Goal: Find specific page/section

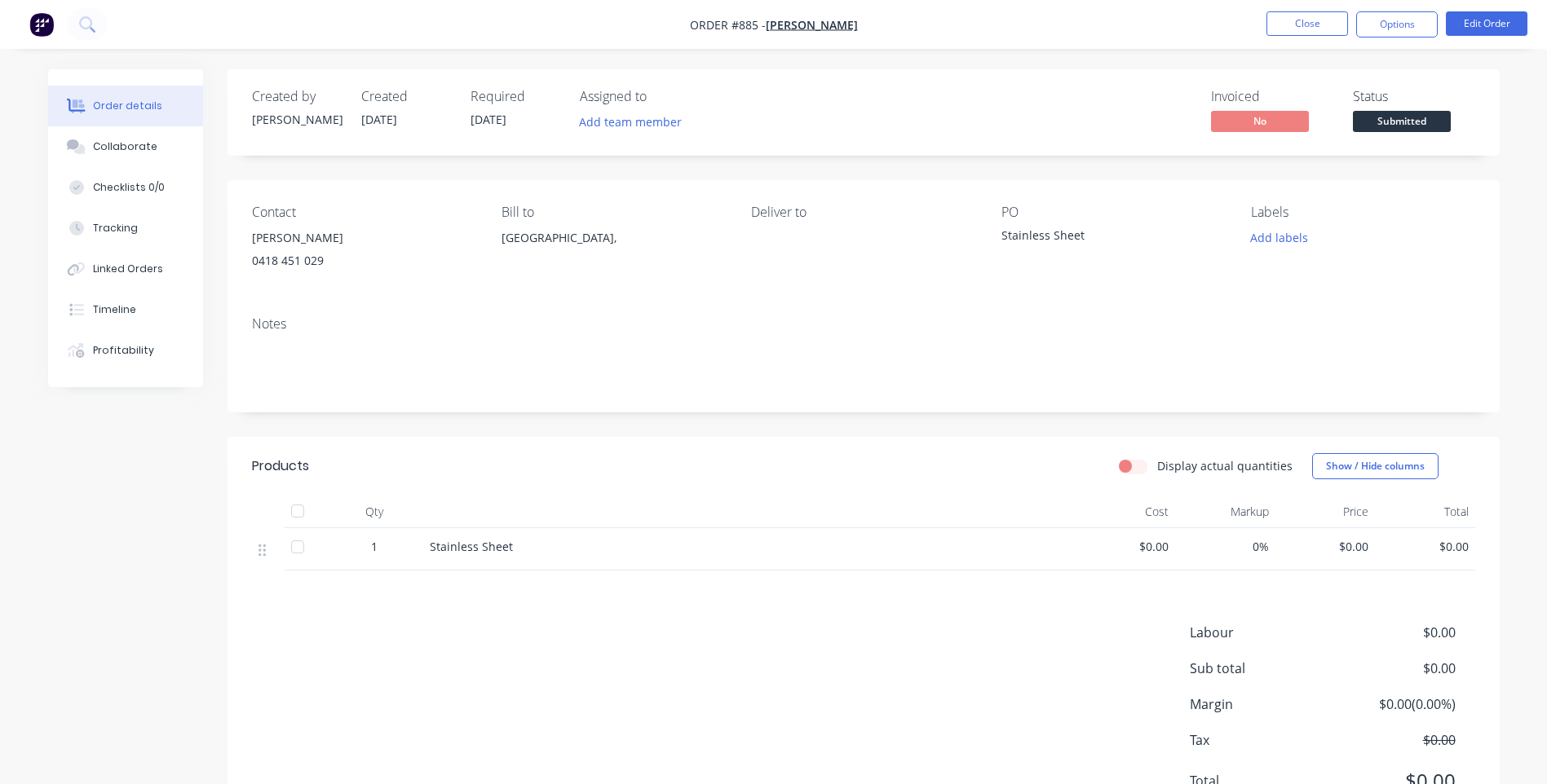
click at [972, 56] on div "Order details Collaborate Checklists 0/0 Tracking Linked Orders Timeline Profit…" at bounding box center [774, 430] width 1547 height 861
click at [1299, 24] on button "Close" at bounding box center [1307, 23] width 81 height 24
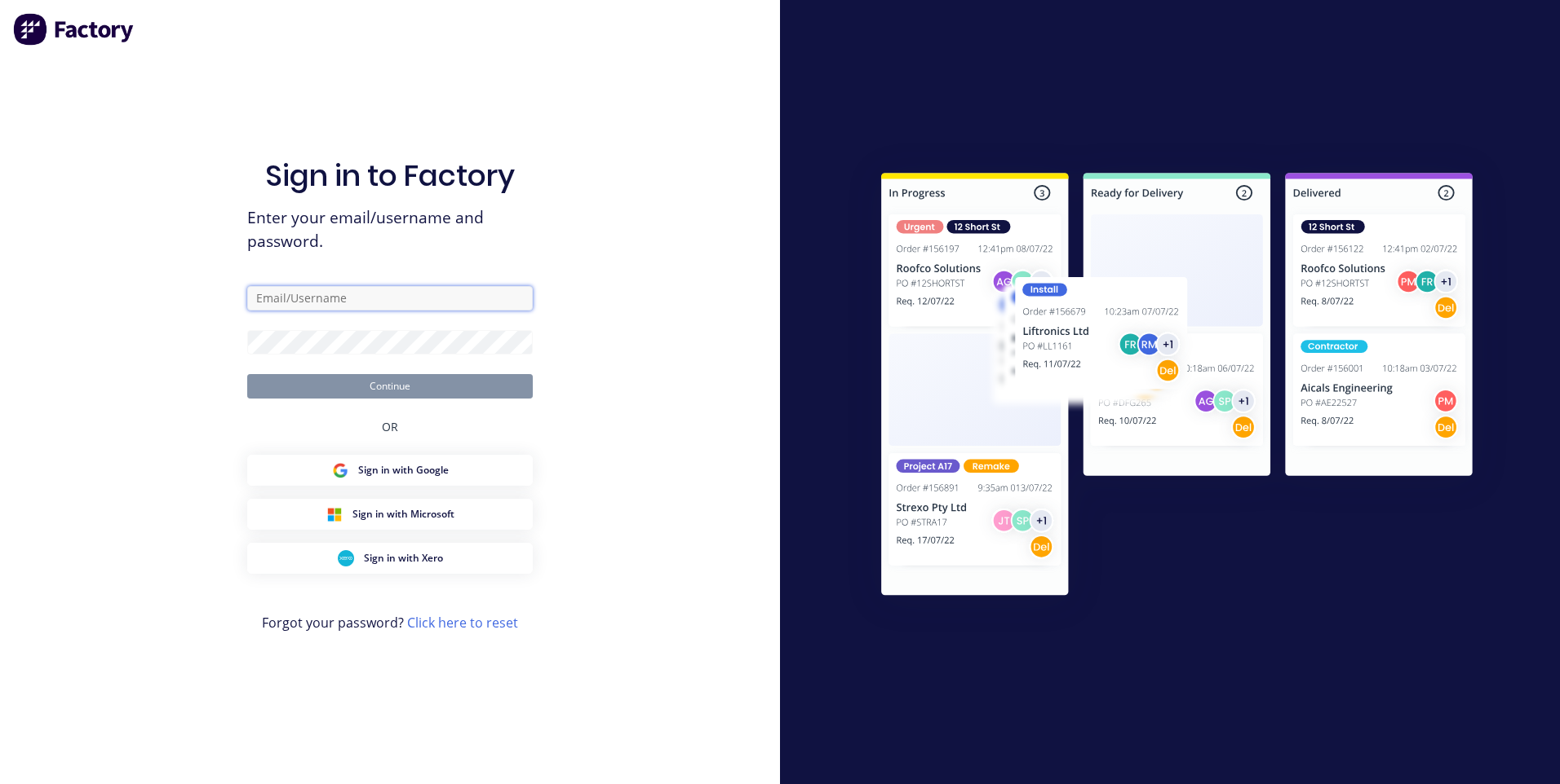
click at [402, 299] on input "text" at bounding box center [390, 298] width 286 height 24
click at [284, 290] on input "[PERSON_NAME]"[DOMAIN_NAME]" at bounding box center [390, 298] width 286 height 24
type input "[PERSON_NAME][EMAIL_ADDRESS][DOMAIN_NAME]"
click at [247, 375] on button "Continue" at bounding box center [390, 386] width 286 height 24
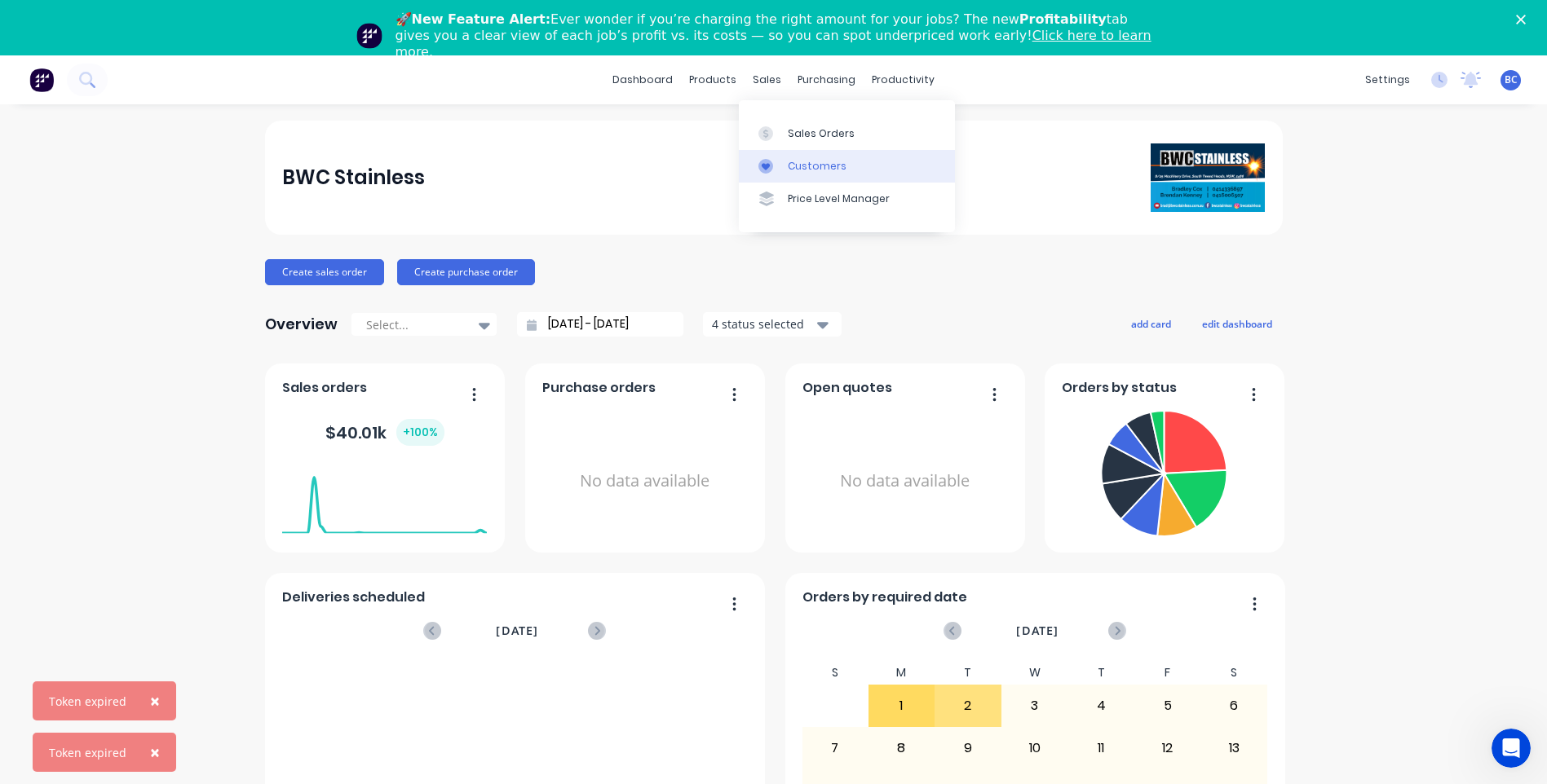
click at [805, 169] on div "Customers" at bounding box center [817, 166] width 59 height 14
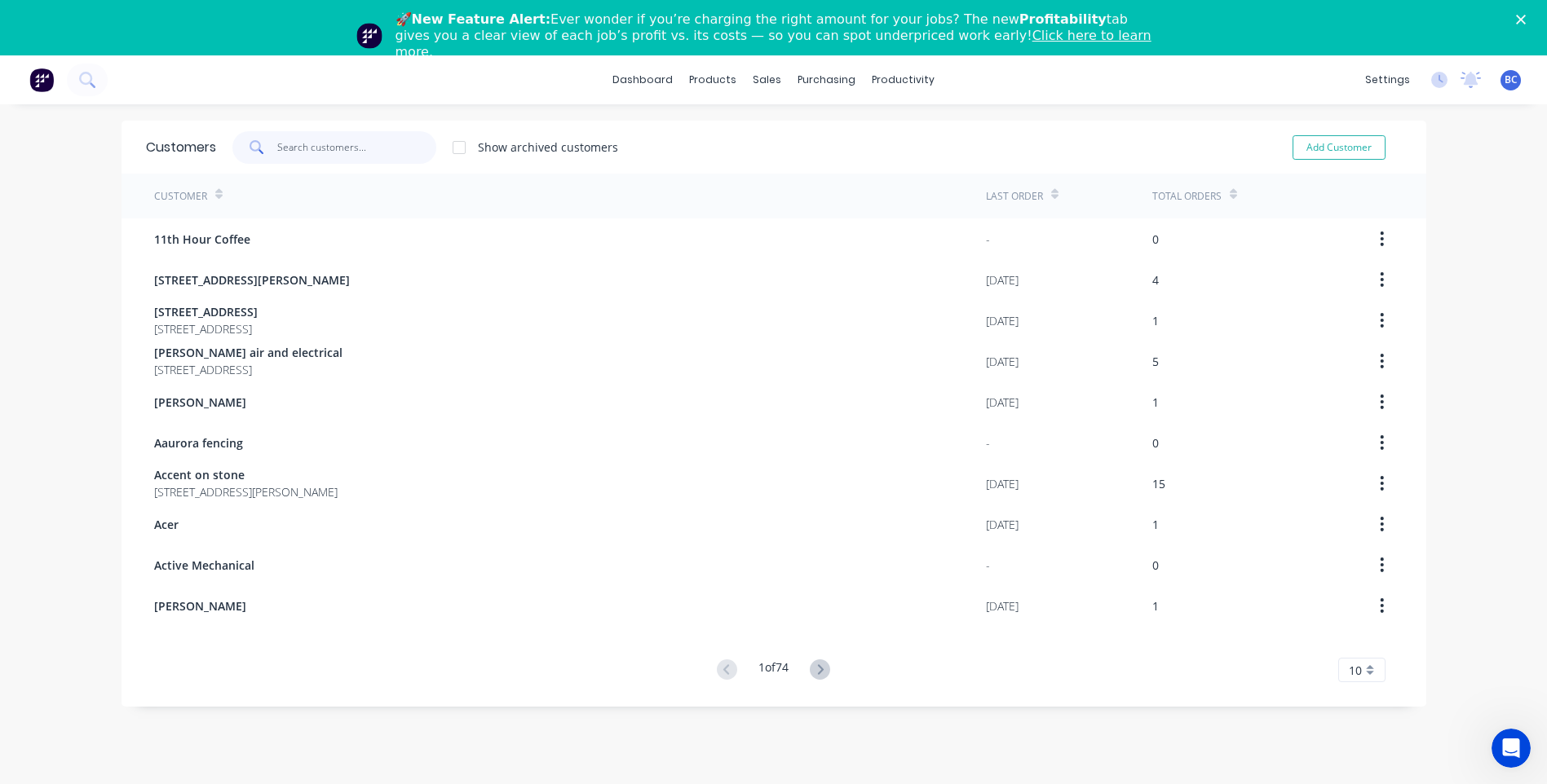
click at [289, 152] on input "text" at bounding box center [357, 147] width 159 height 33
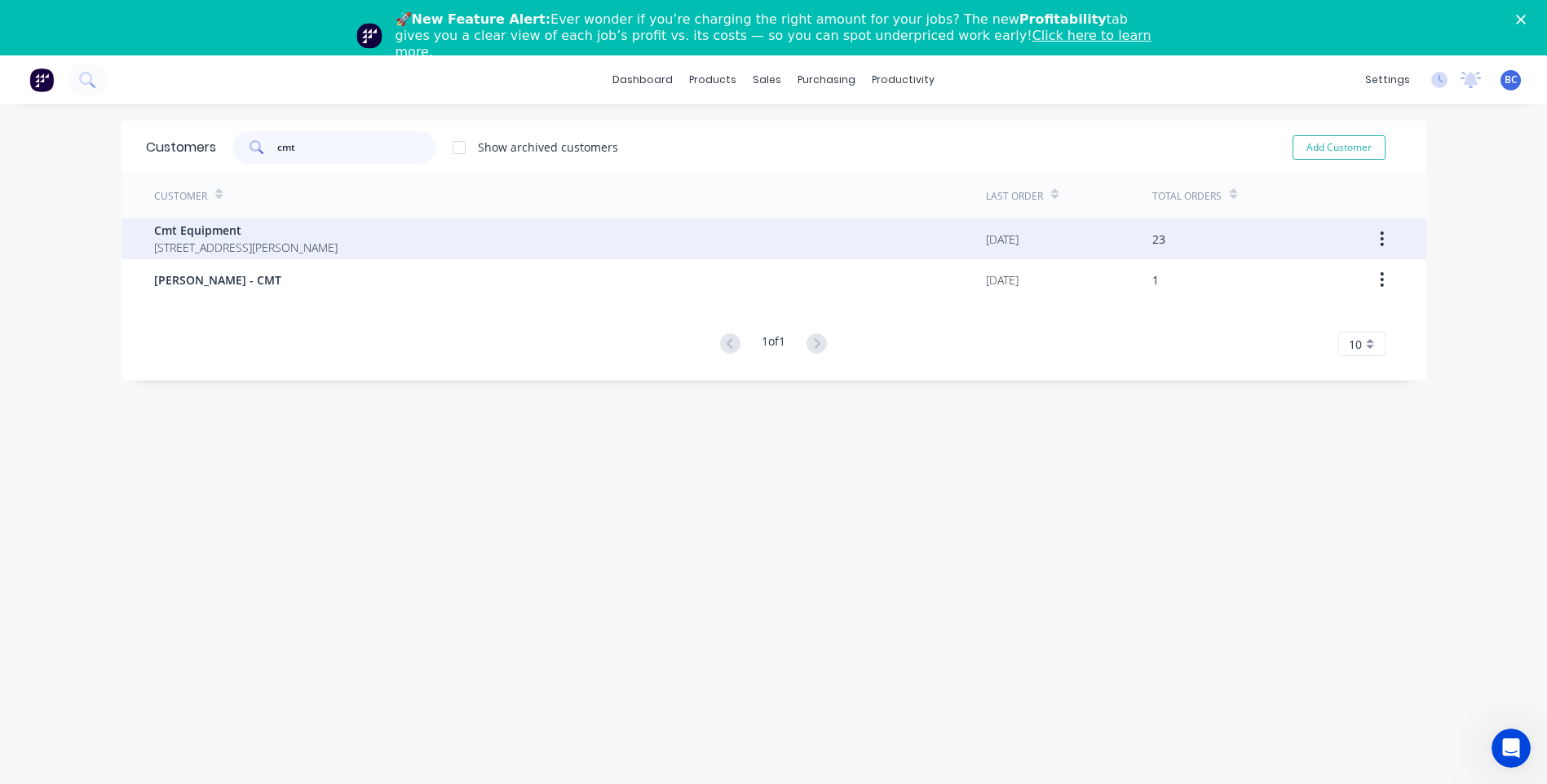
type input "cmt"
click at [287, 242] on span "[STREET_ADDRESS][PERSON_NAME]" at bounding box center [246, 247] width 184 height 17
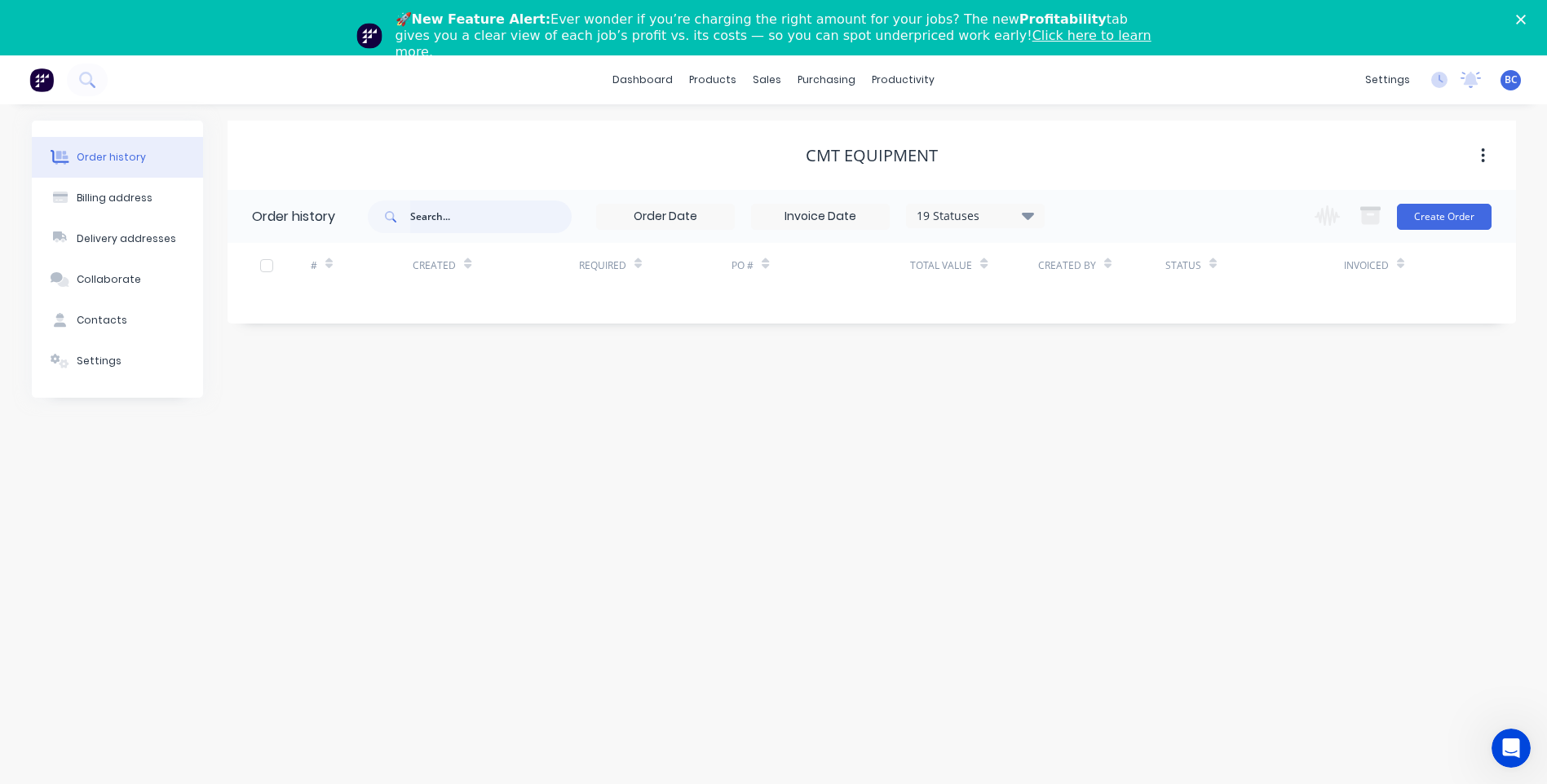
click at [495, 228] on input "text" at bounding box center [491, 217] width 161 height 33
type input "water"
drag, startPoint x: 478, startPoint y: 211, endPoint x: 369, endPoint y: 209, distance: 109.0
click at [369, 209] on div "water" at bounding box center [469, 217] width 204 height 33
click at [810, 159] on div "Customers" at bounding box center [823, 166] width 59 height 14
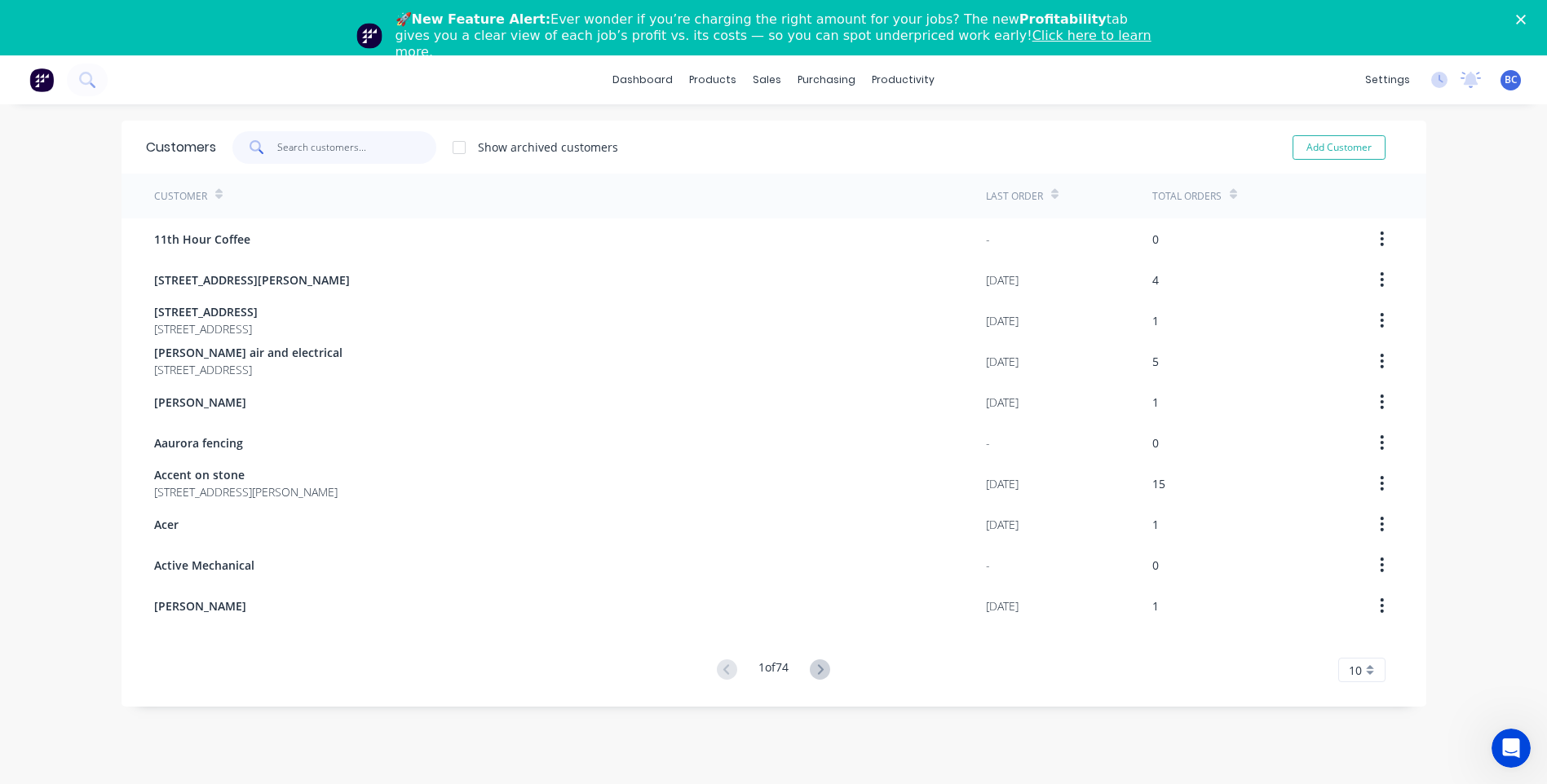
click at [316, 144] on input "text" at bounding box center [357, 147] width 159 height 33
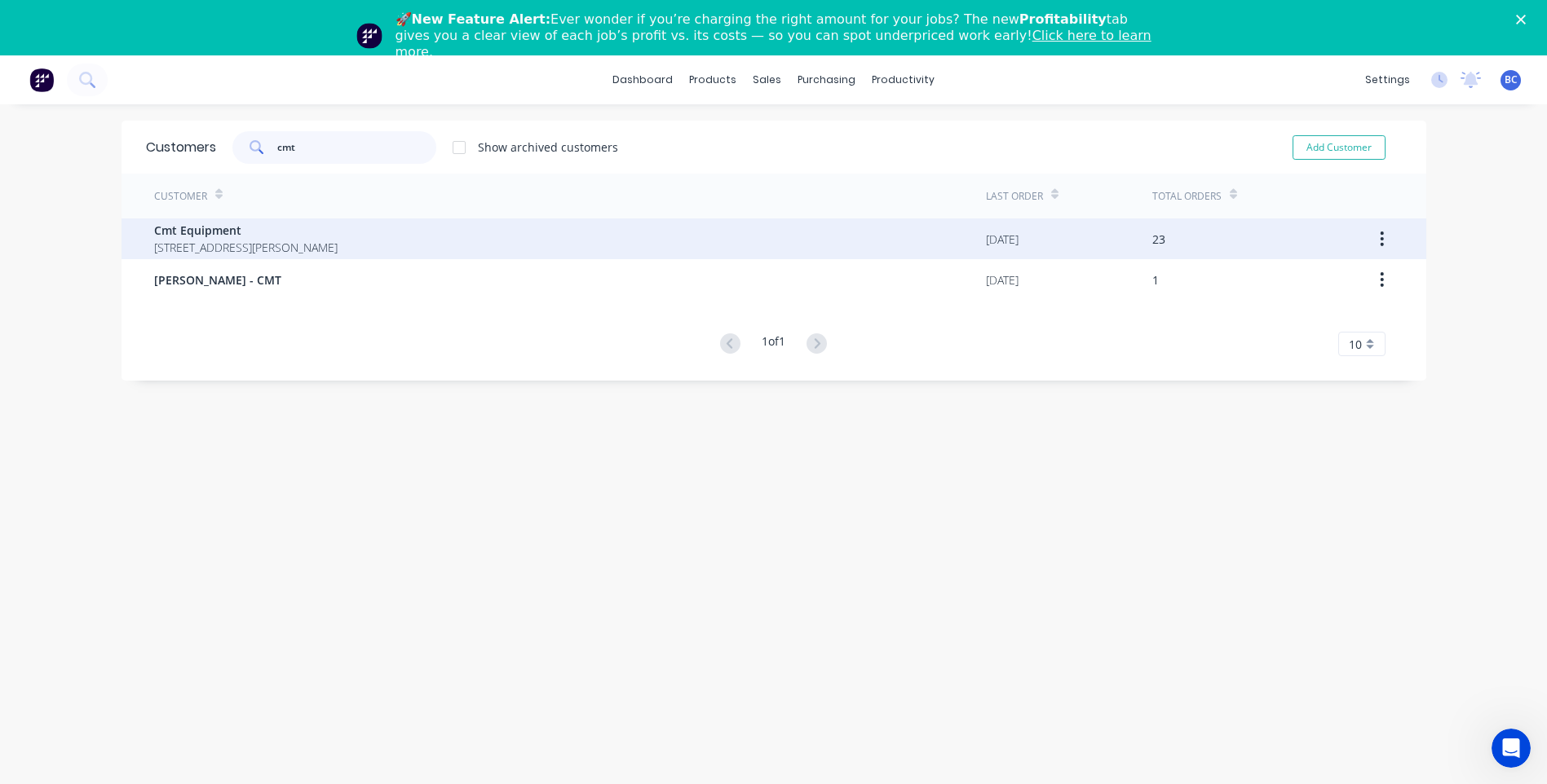
type input "cmt"
click at [1154, 239] on div "23" at bounding box center [1159, 239] width 13 height 17
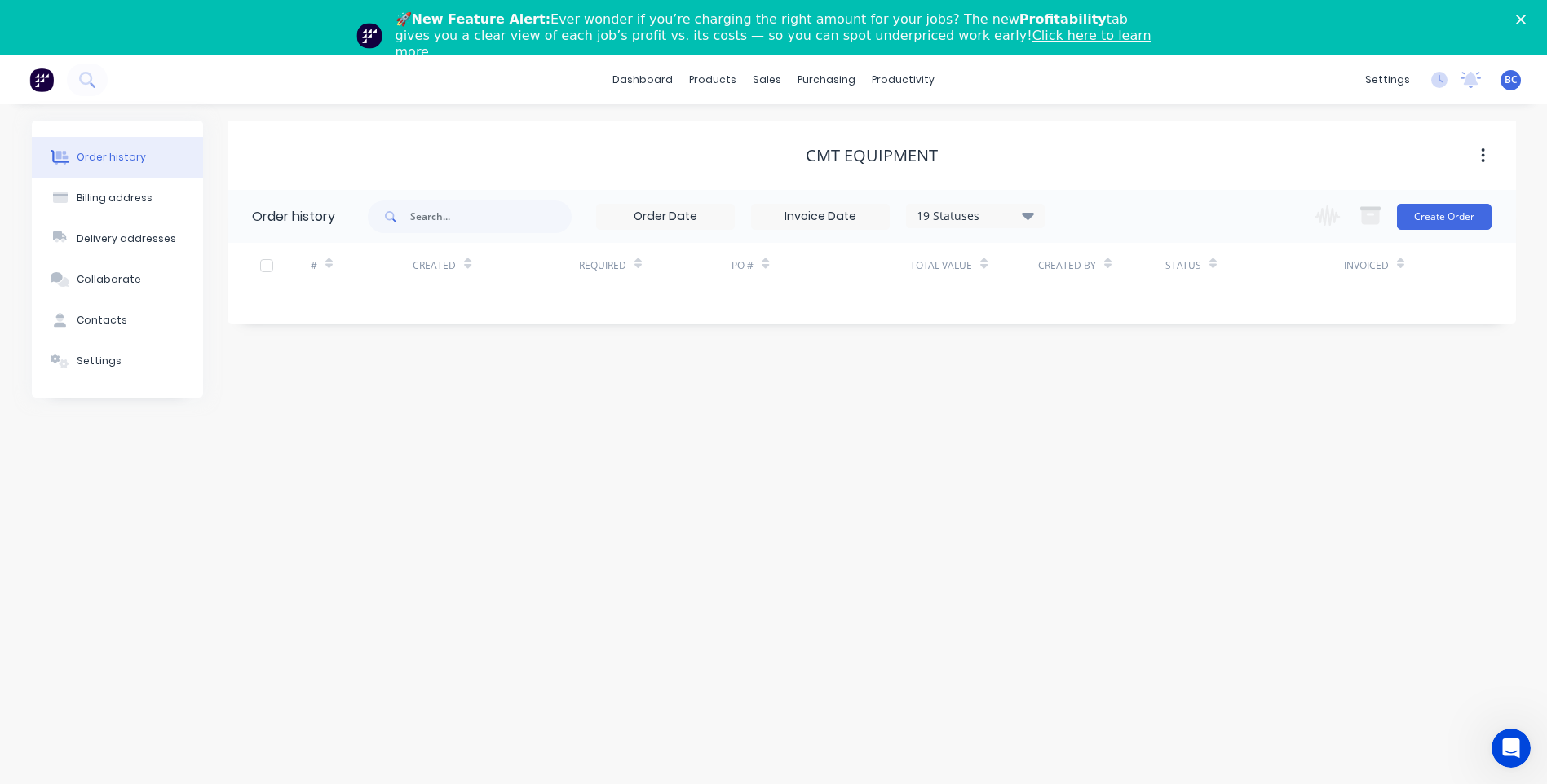
click at [1483, 156] on icon "button" at bounding box center [1484, 155] width 4 height 14
click at [1341, 540] on div "Order history Billing address Delivery addresses Collaborate Contacts Settings …" at bounding box center [774, 472] width 1547 height 735
click at [1025, 213] on icon at bounding box center [1027, 216] width 12 height 7
click at [1110, 403] on label at bounding box center [1110, 403] width 0 height 0
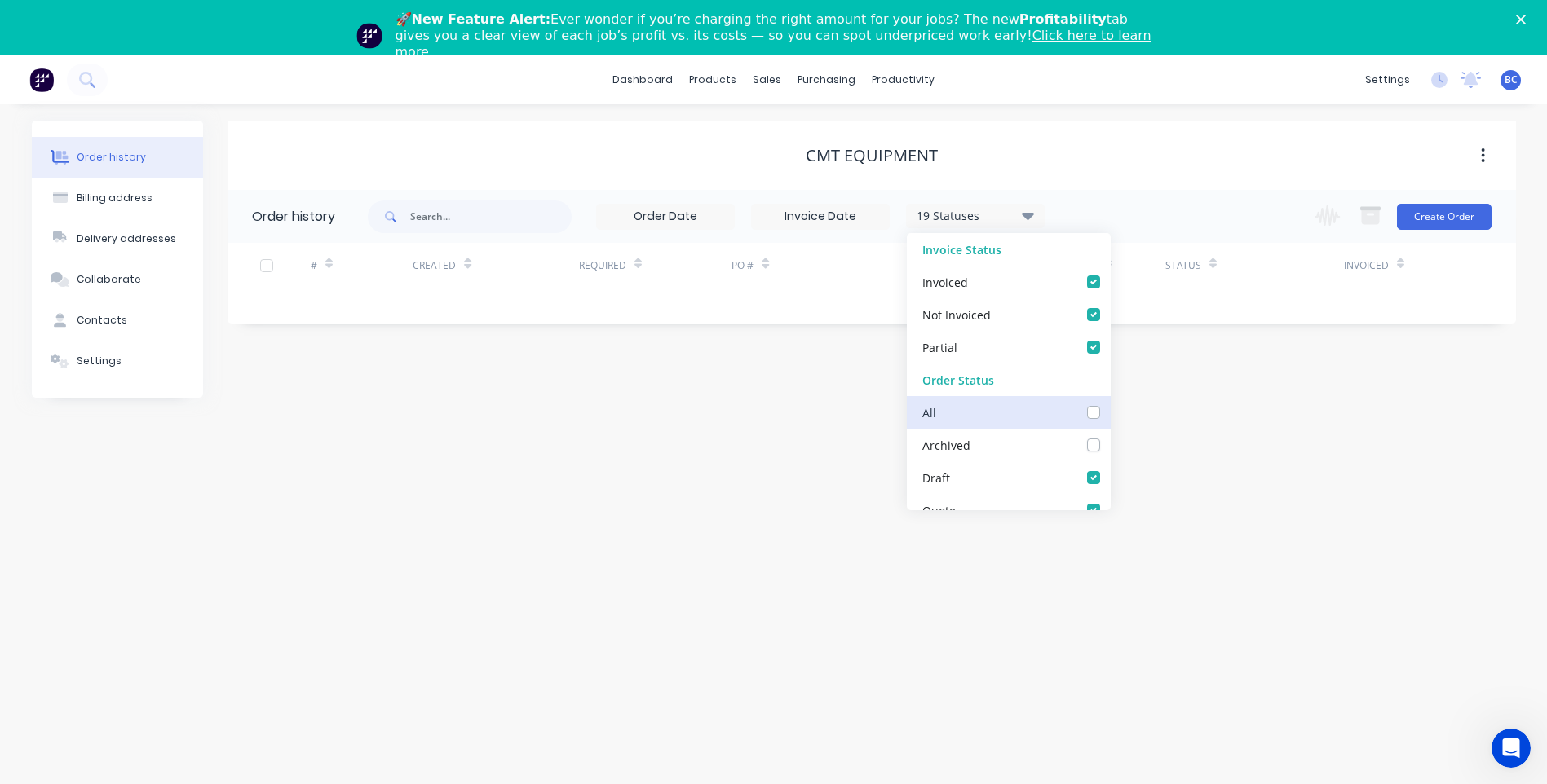
click at [1110, 415] on input "checkbox" at bounding box center [1116, 410] width 13 height 15
checkbox input "true"
click at [1211, 149] on div "Cmt Equipment" at bounding box center [872, 156] width 1288 height 20
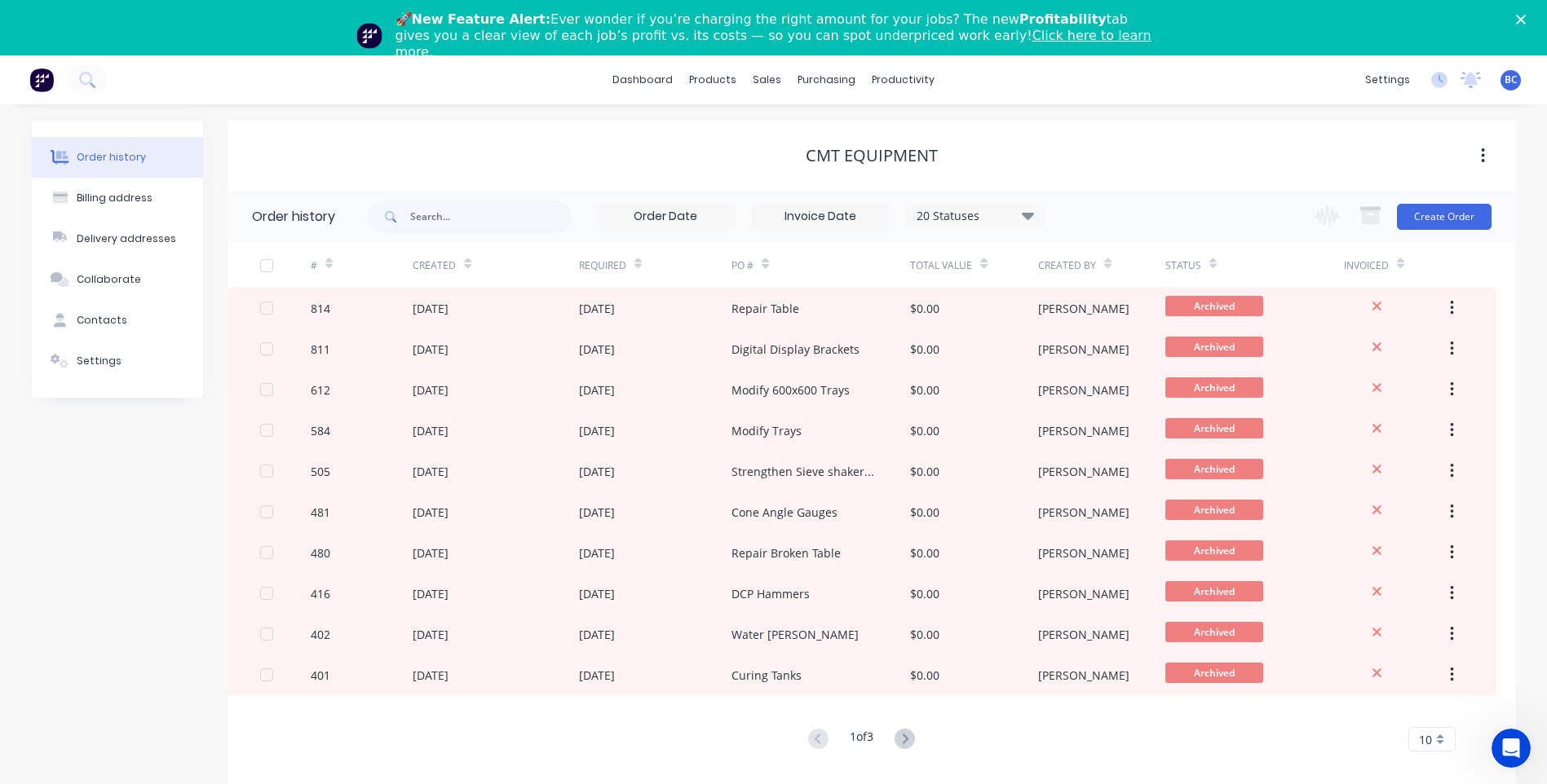
scroll to position [55, 0]
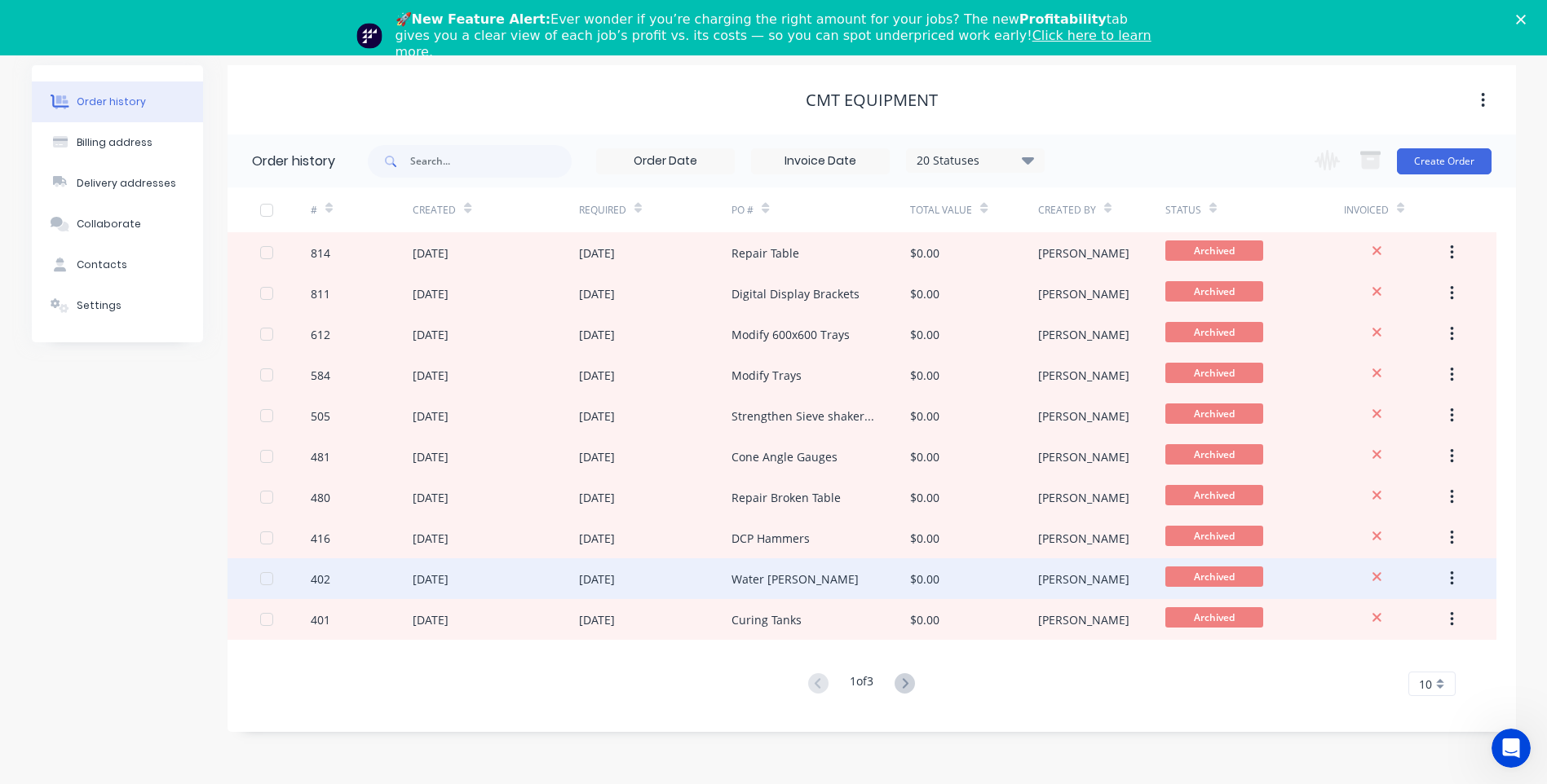
click at [803, 582] on div "Water [PERSON_NAME]" at bounding box center [795, 579] width 128 height 17
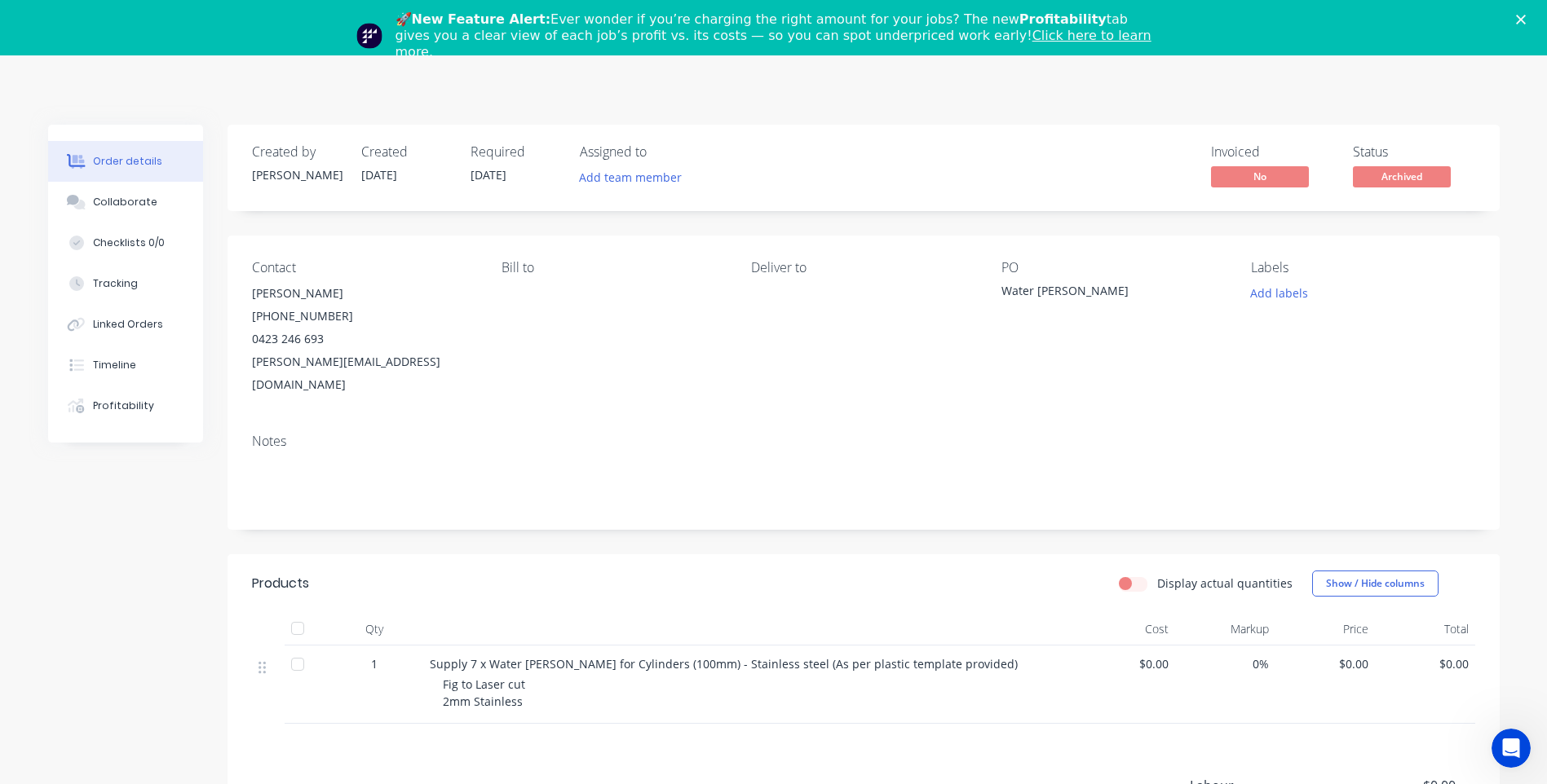
click at [120, 514] on div "Created by [PERSON_NAME] Created [DATE] Required [DATE] Assigned to Add team me…" at bounding box center [774, 569] width 1452 height 889
click at [93, 207] on div "Collaborate" at bounding box center [125, 202] width 64 height 14
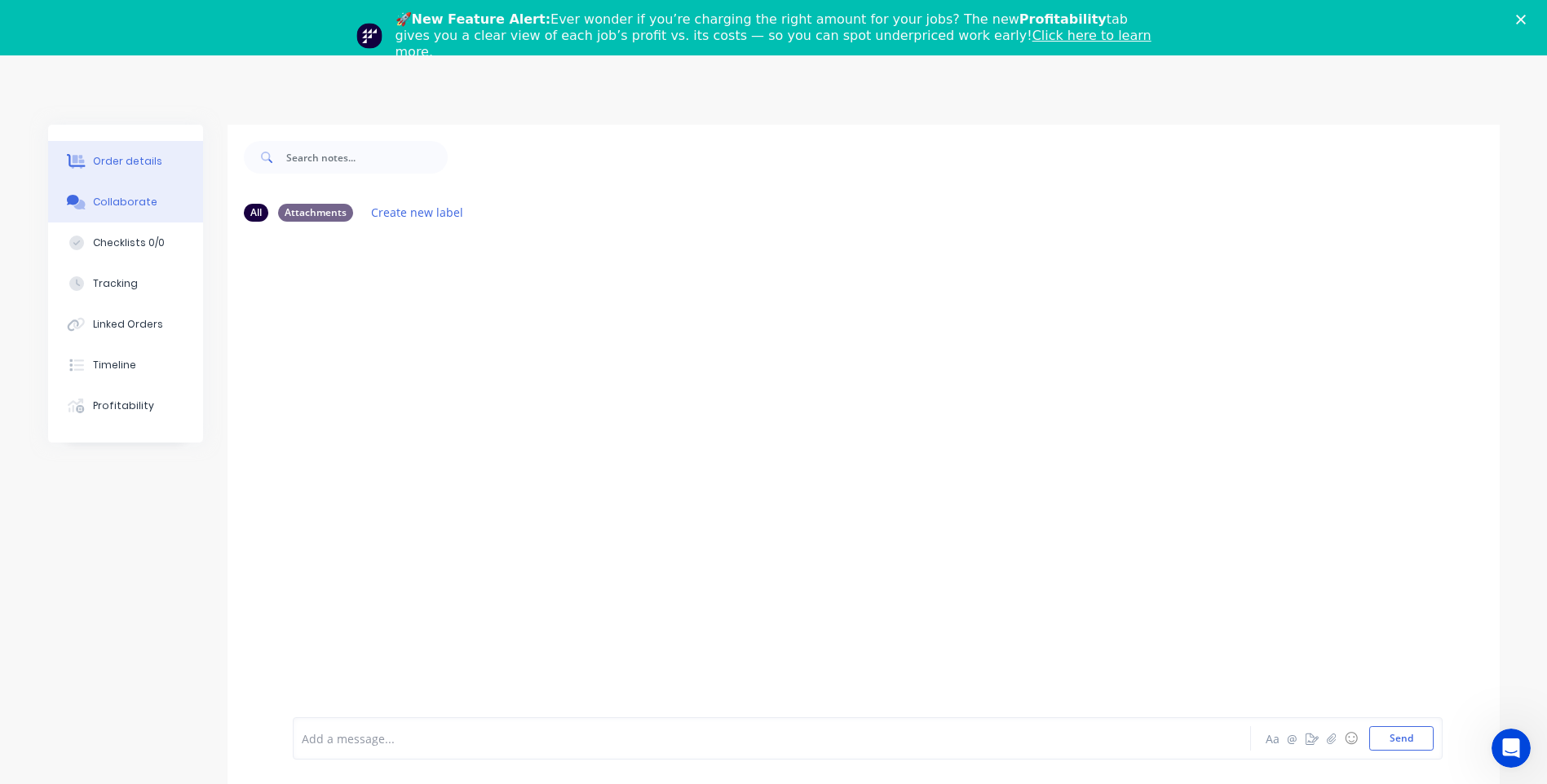
click at [124, 170] on button "Order details" at bounding box center [126, 161] width 155 height 41
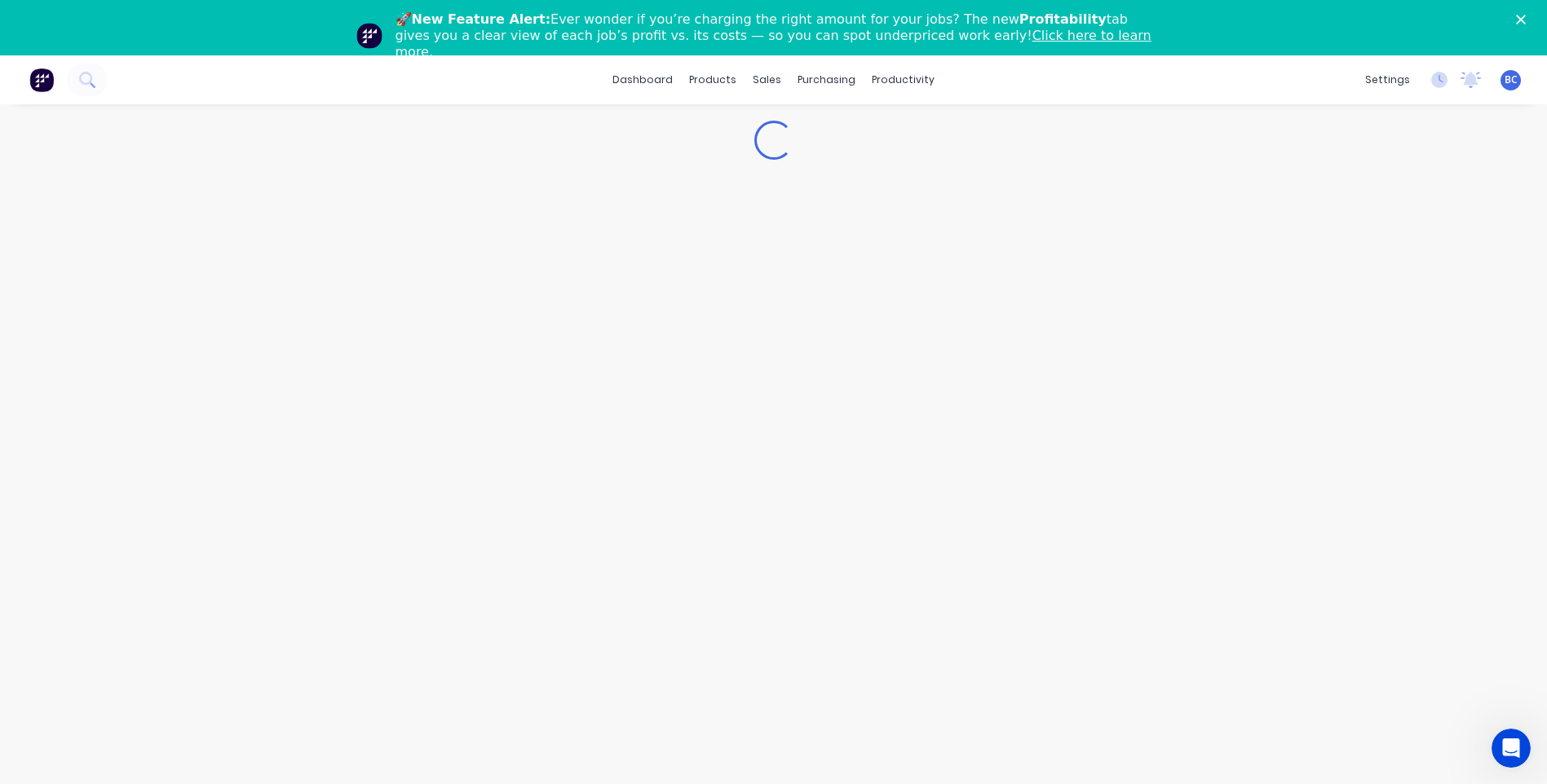
scroll to position [55, 0]
